Goal: Navigation & Orientation: Find specific page/section

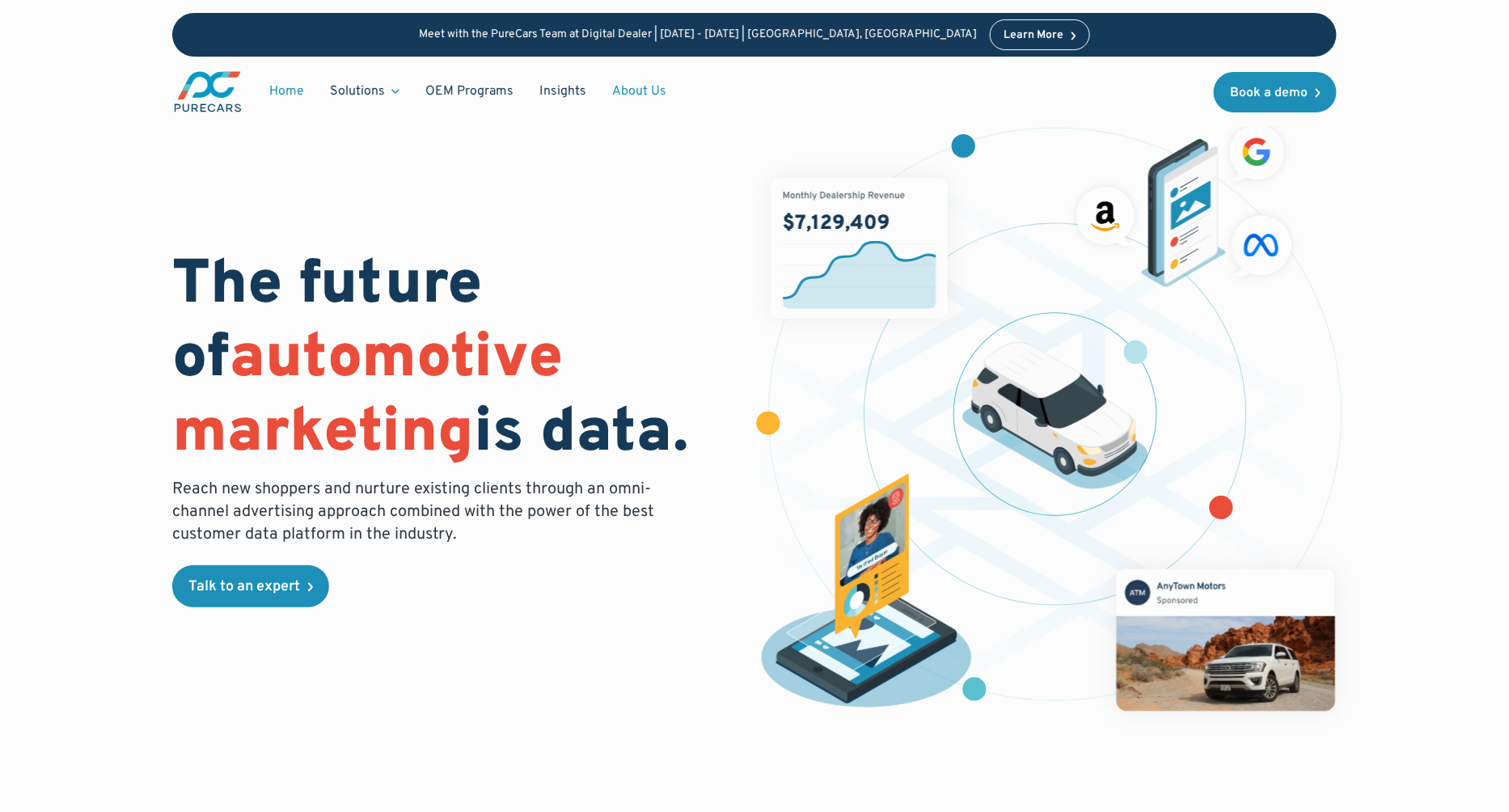
click at [629, 93] on link "About Us" at bounding box center [639, 91] width 80 height 31
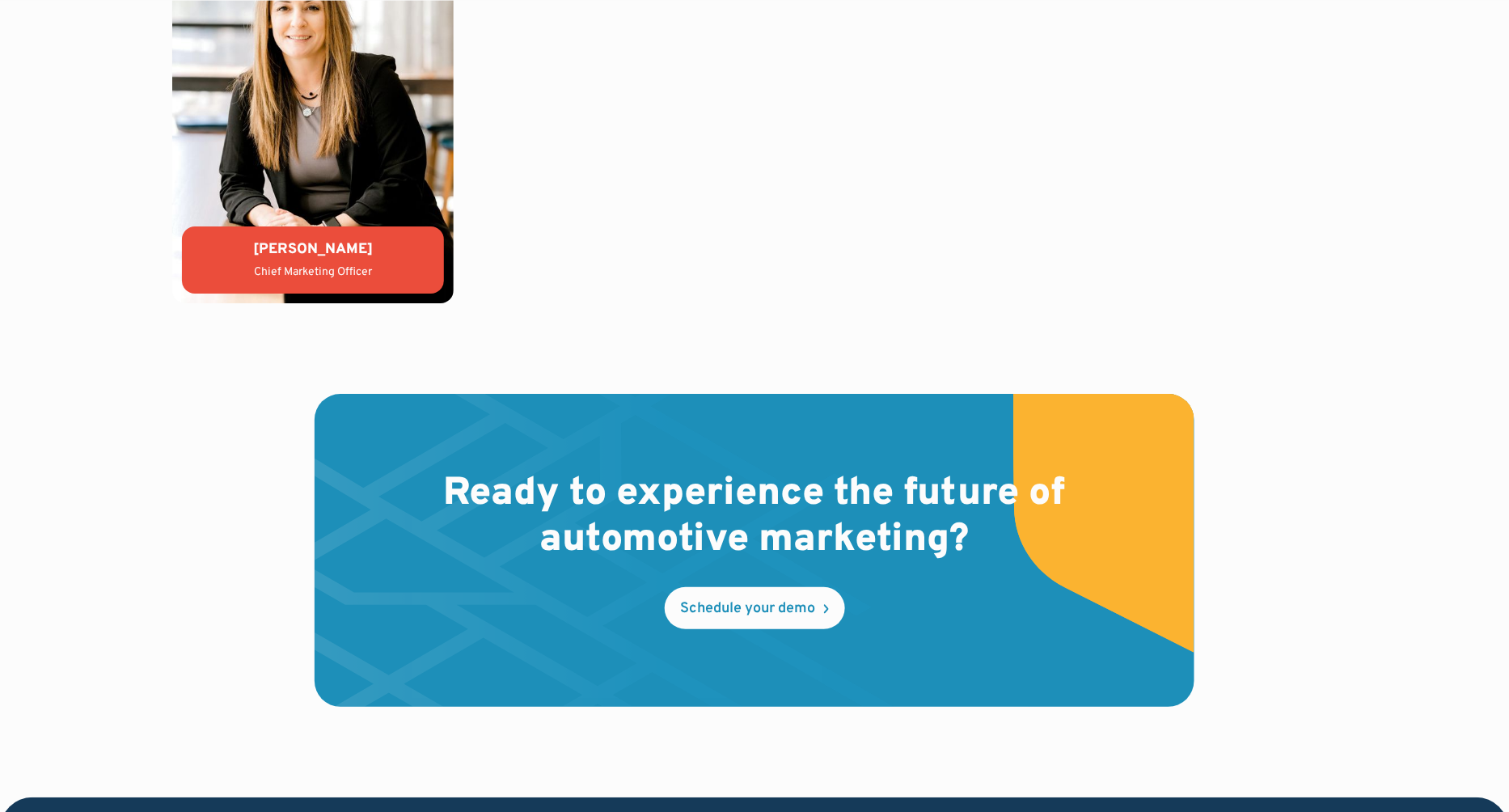
scroll to position [4700, 0]
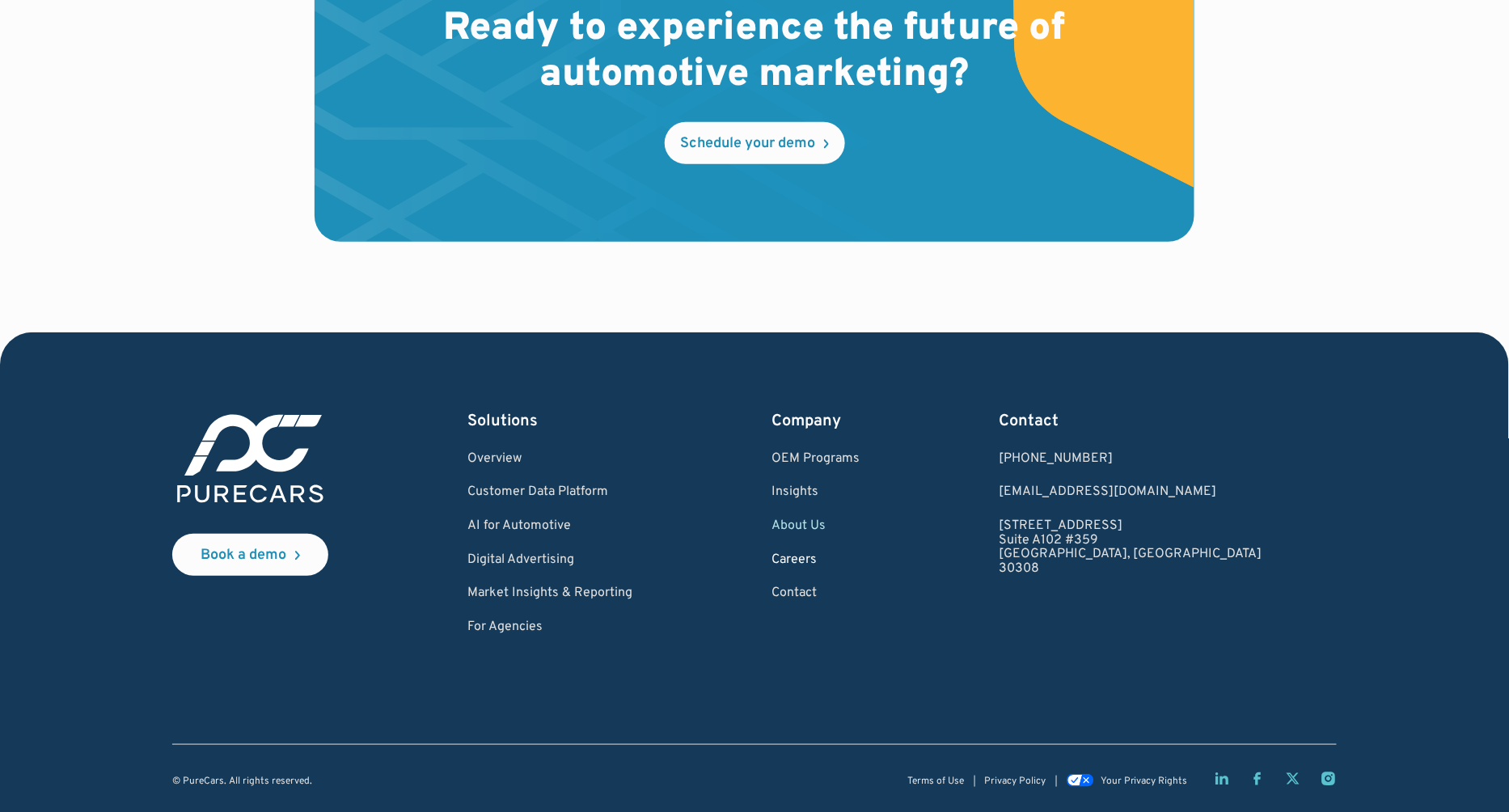
click at [860, 562] on link "Careers" at bounding box center [816, 561] width 88 height 15
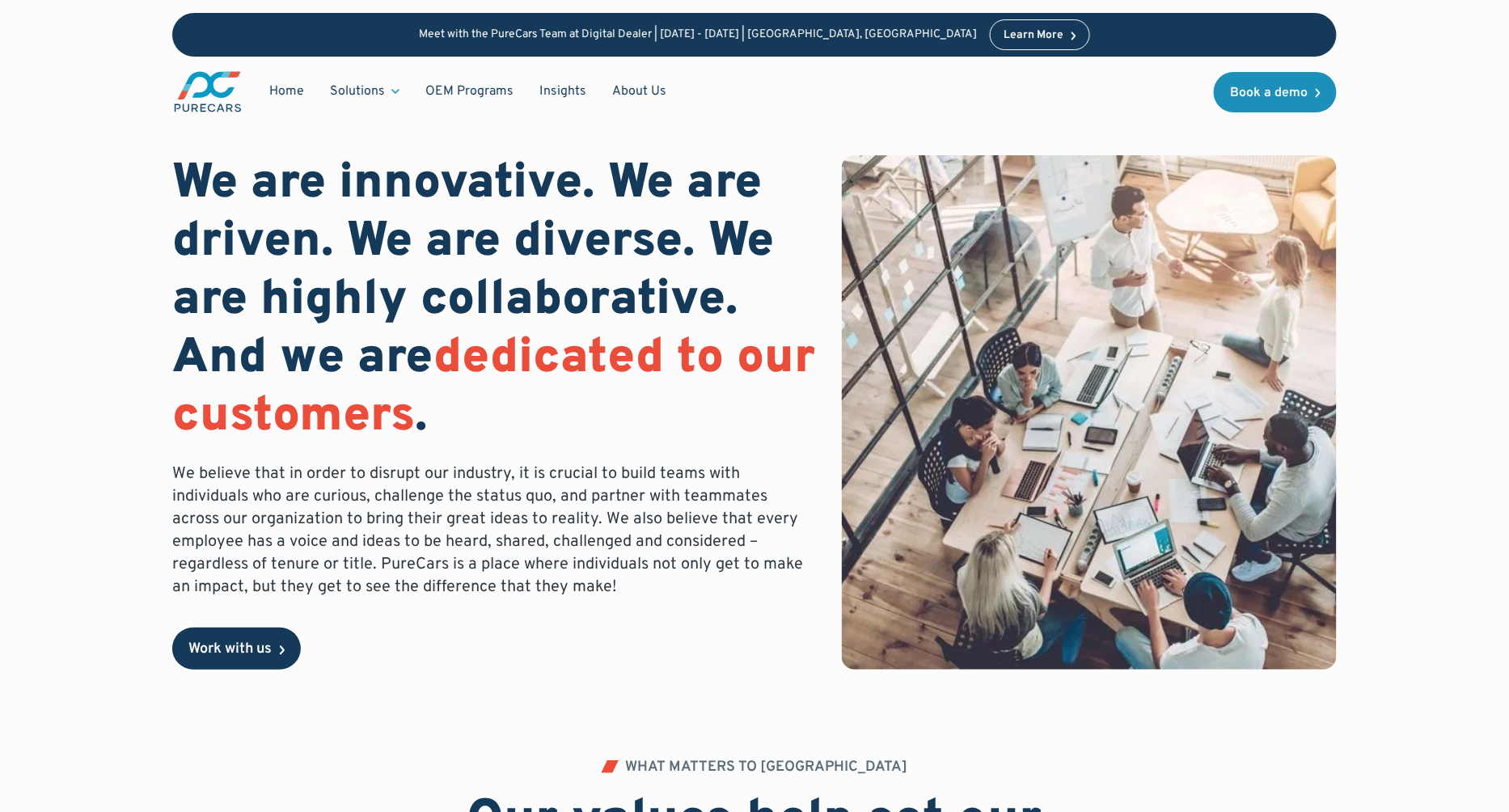
click at [231, 643] on div "Work with us" at bounding box center [230, 649] width 83 height 15
